Goal: Book appointment/travel/reservation

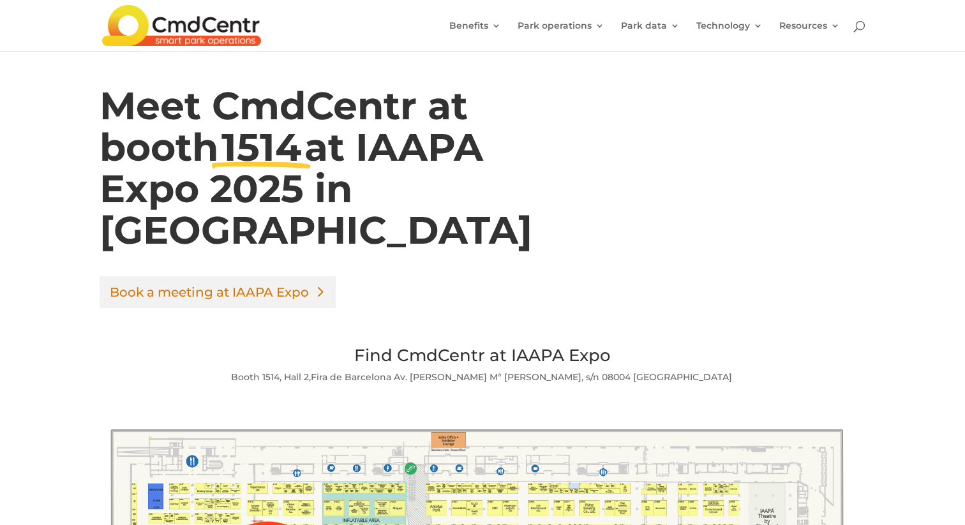
click at [280, 294] on link "Book a meeting at IAAPA Expo" at bounding box center [218, 292] width 236 height 32
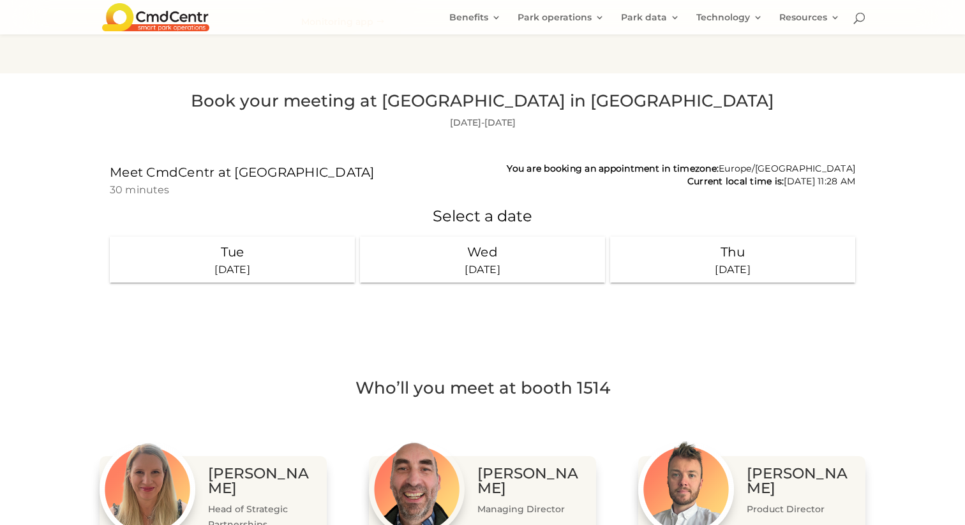
scroll to position [1364, 0]
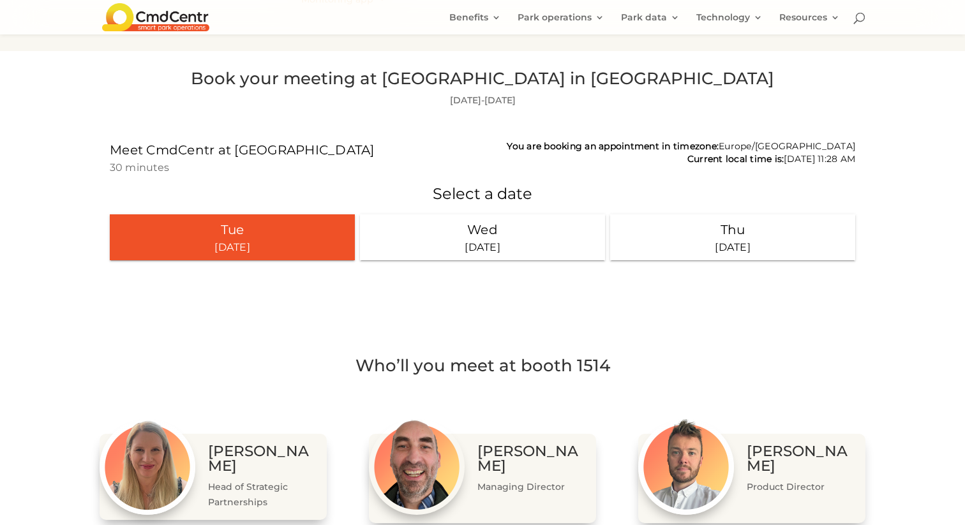
click at [283, 247] on div "23 September 2025" at bounding box center [232, 246] width 235 height 15
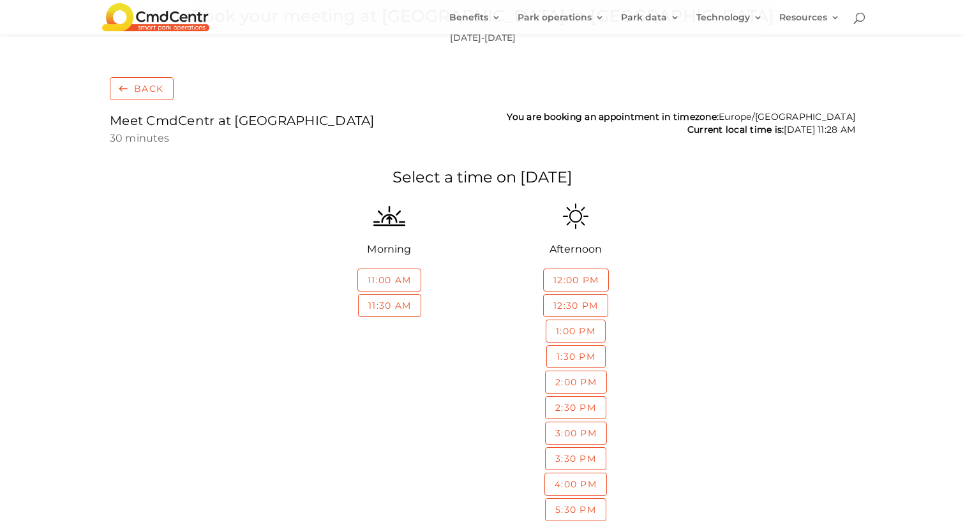
scroll to position [1450, 0]
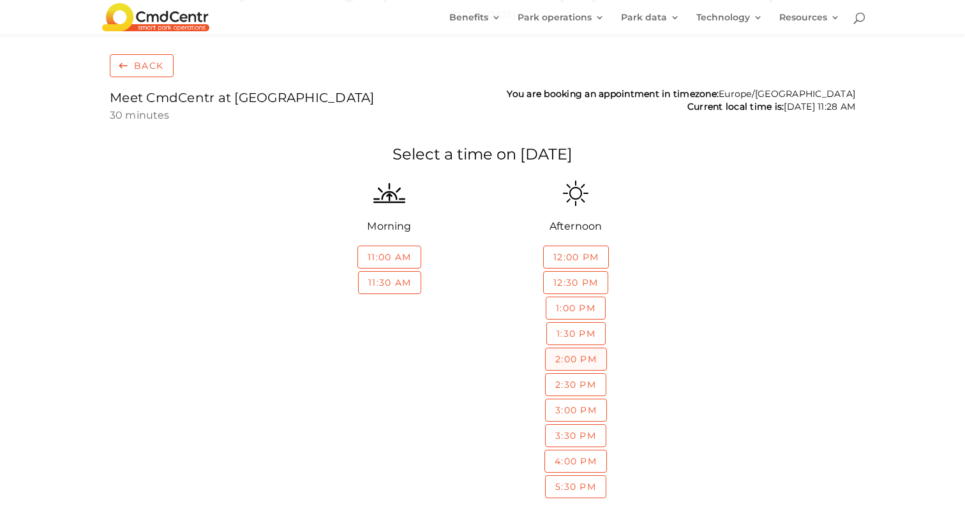
click at [574, 356] on div "button" at bounding box center [576, 359] width 61 height 22
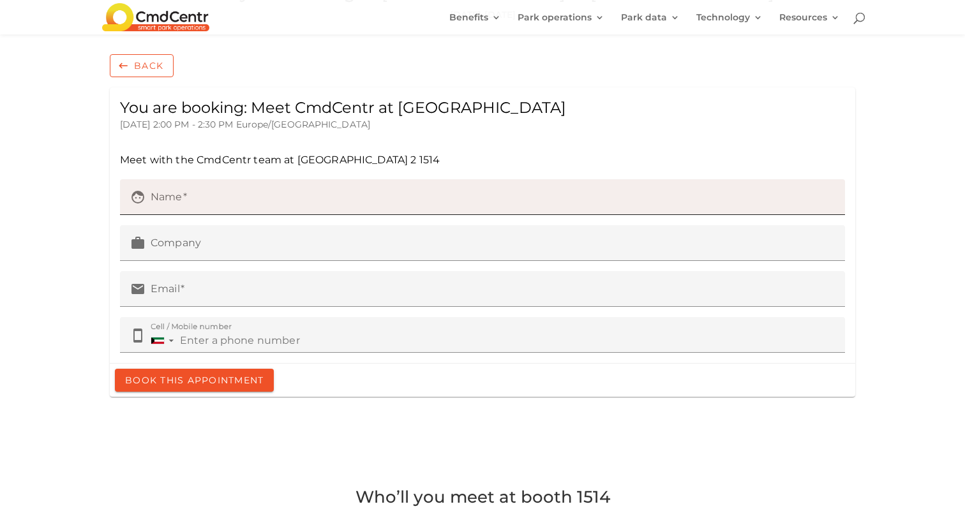
click at [312, 200] on input "face Name" at bounding box center [493, 201] width 684 height 18
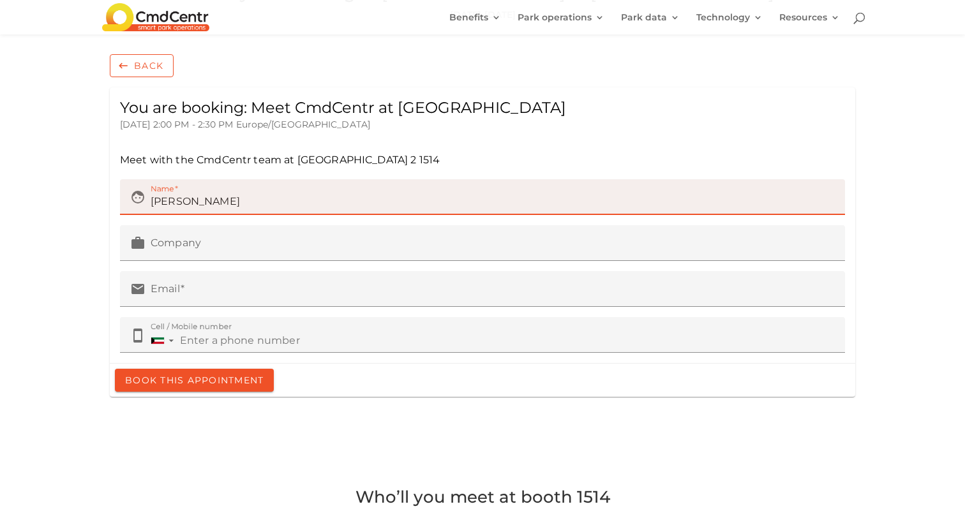
type input "ahmad"
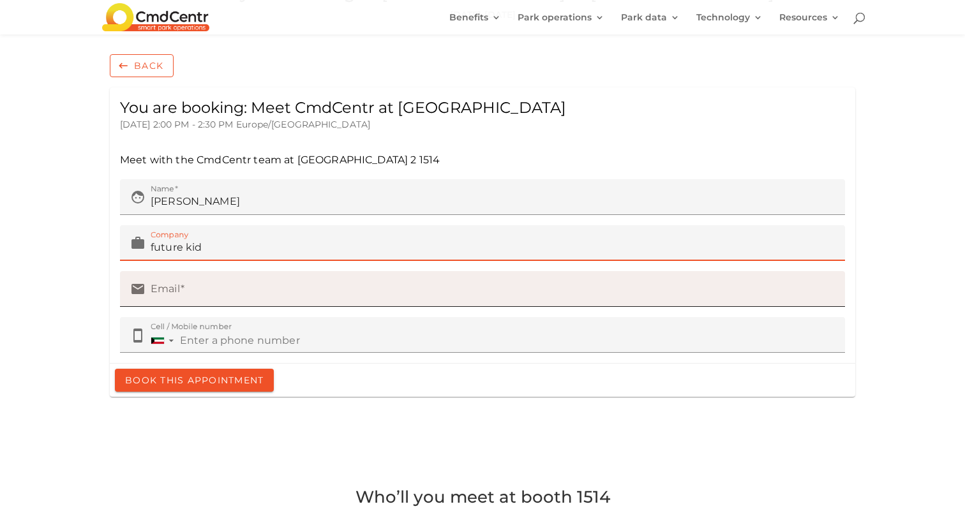
type input "future kid"
click at [182, 292] on input "email Email" at bounding box center [493, 292] width 684 height 18
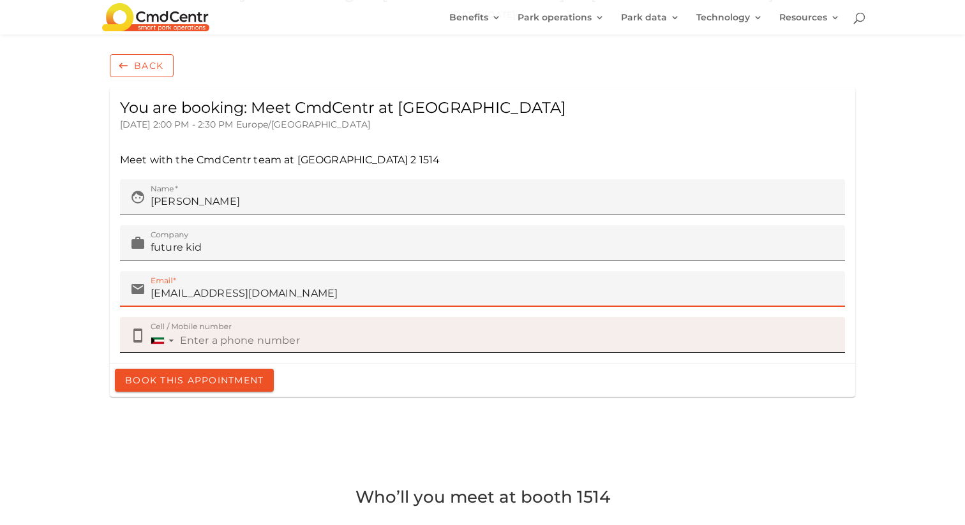
type input "a.alkhaled@futurekid.com.kw"
click at [215, 345] on input "Cell / Mobile number" at bounding box center [507, 340] width 655 height 18
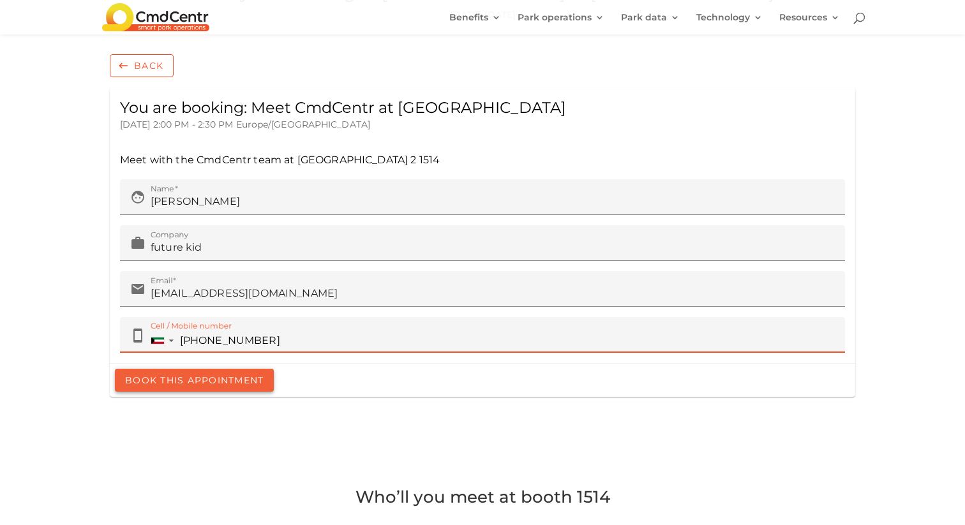
type input "+965 9944 9338"
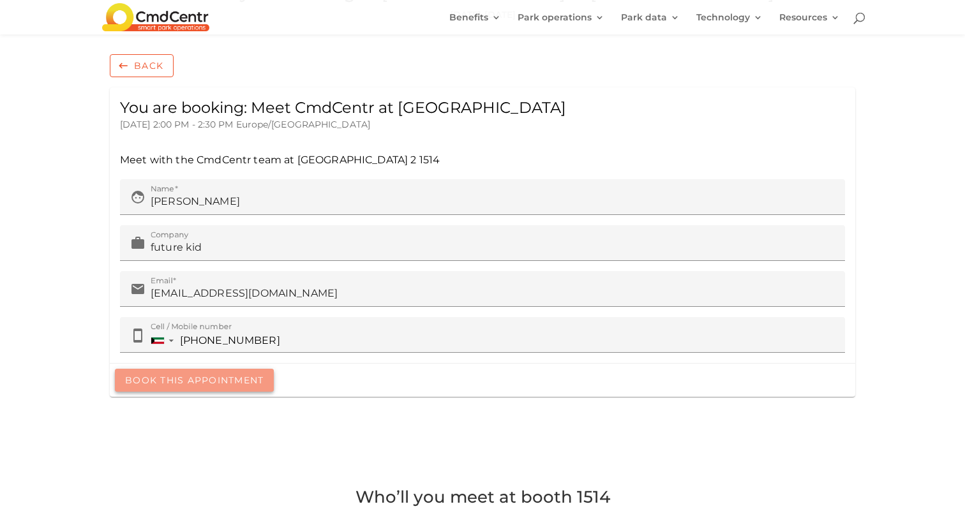
click at [198, 375] on div "button" at bounding box center [194, 379] width 159 height 23
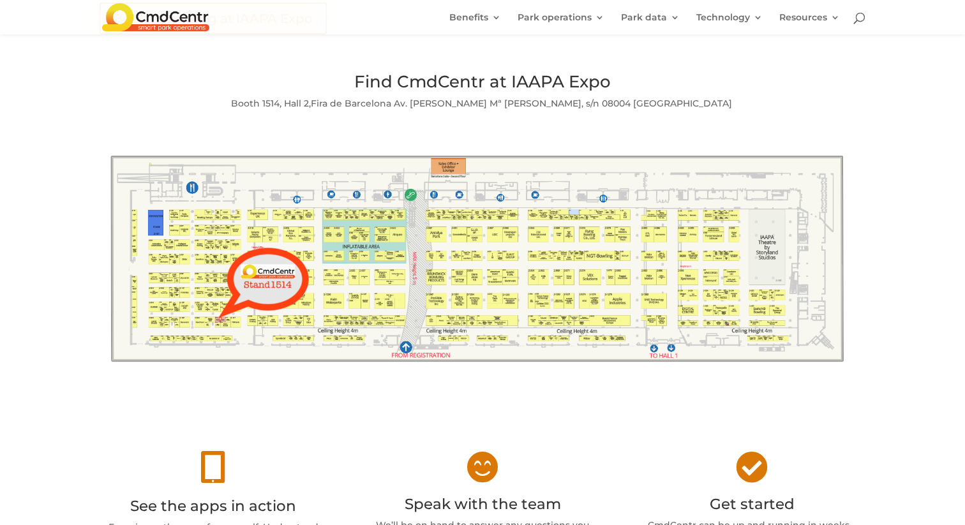
scroll to position [373, 0]
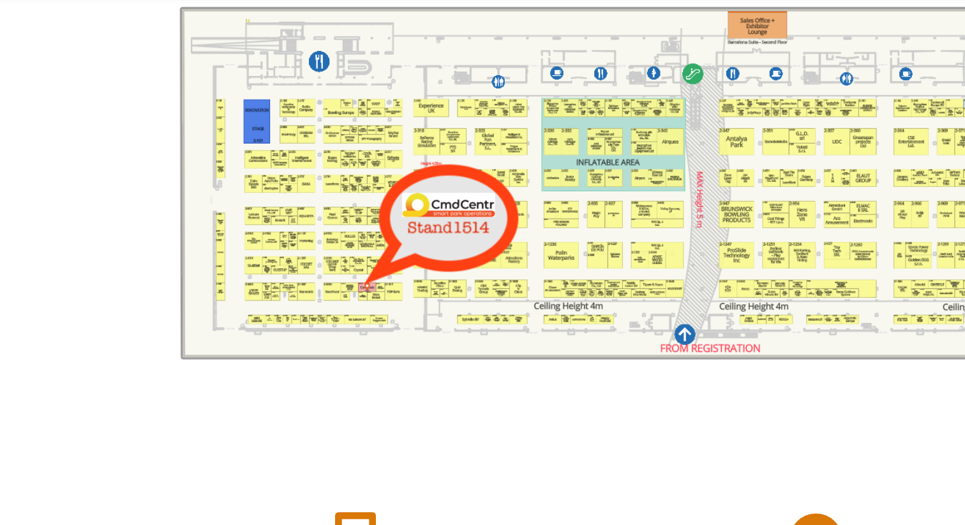
click at [336, 296] on div " See the apps in action Experience the apps for yourself. Understand how they …" at bounding box center [482, 392] width 965 height 204
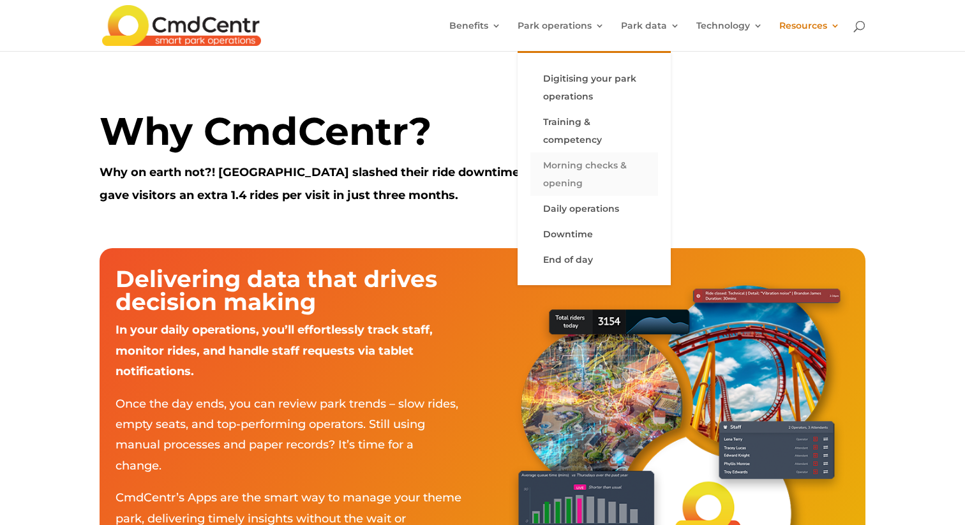
click at [580, 162] on link "Morning checks & opening" at bounding box center [595, 174] width 128 height 43
